Goal: Find specific page/section: Find specific page/section

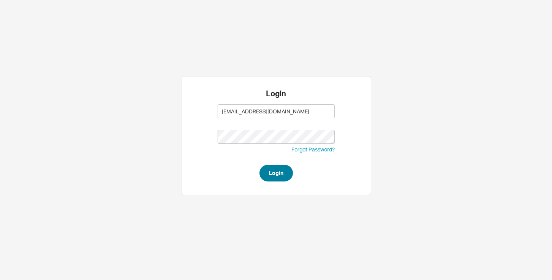
type input "abe@homeandstone.com"
click at [272, 168] on button "Login" at bounding box center [275, 173] width 33 height 17
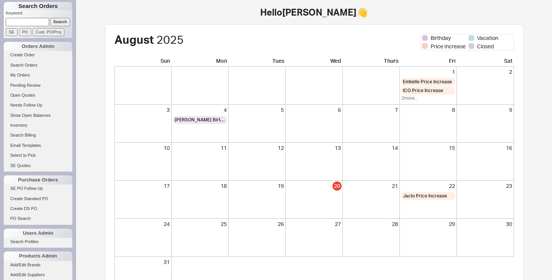
scroll to position [63, 0]
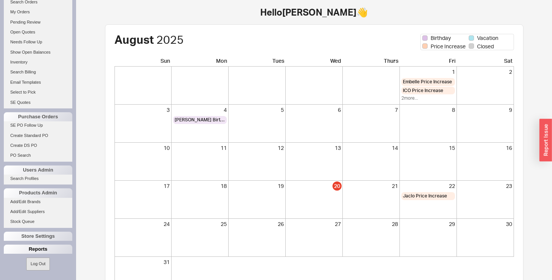
click at [38, 251] on div "Reports" at bounding box center [38, 248] width 68 height 9
click at [32, 269] on link "Total Sales Reports" at bounding box center [38, 268] width 68 height 8
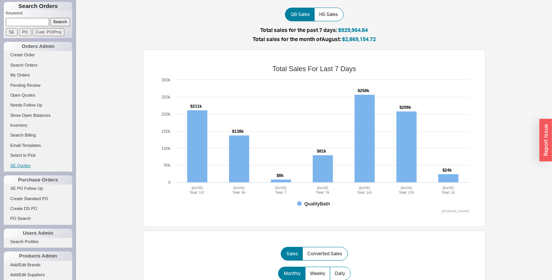
scroll to position [63, 0]
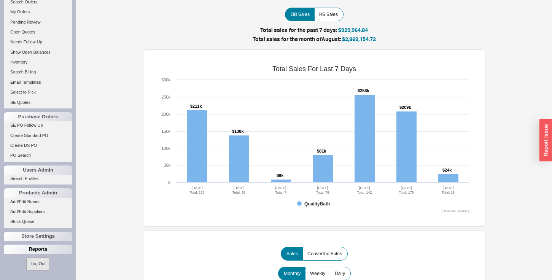
click at [34, 250] on div "Reports" at bounding box center [38, 248] width 68 height 9
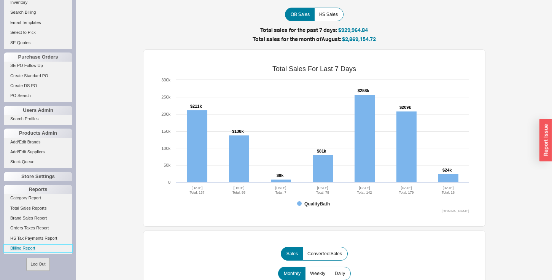
click at [29, 251] on link "Billing Report" at bounding box center [38, 248] width 68 height 8
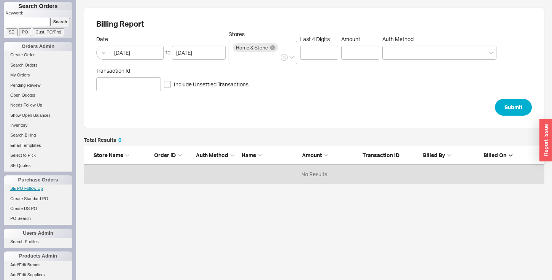
scroll to position [63, 0]
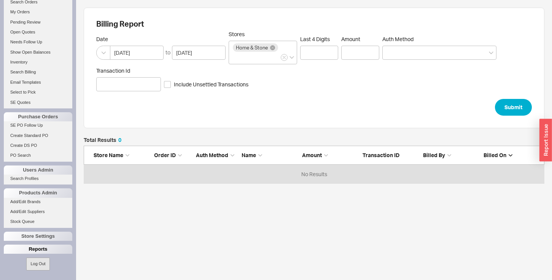
click at [27, 249] on div "Reports" at bounding box center [38, 248] width 68 height 9
click at [24, 267] on link "Total Sales Reports" at bounding box center [38, 268] width 68 height 8
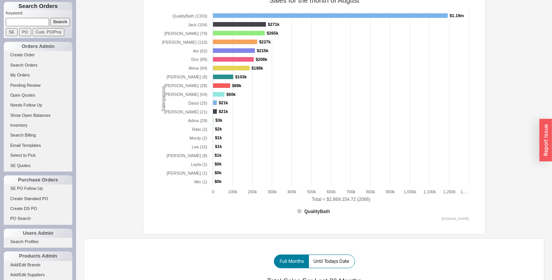
scroll to position [468, 0]
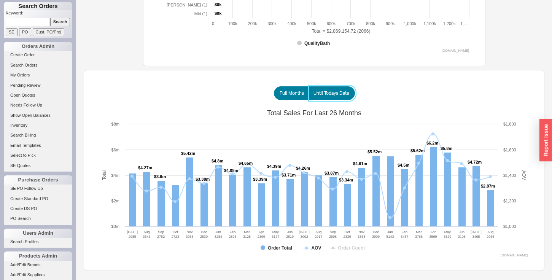
click at [334, 91] on span "Until Todays Date" at bounding box center [331, 93] width 36 height 6
click at [0, 0] on input "Until Todays Date" at bounding box center [0, 0] width 0 height 0
